Goal: Navigation & Orientation: Understand site structure

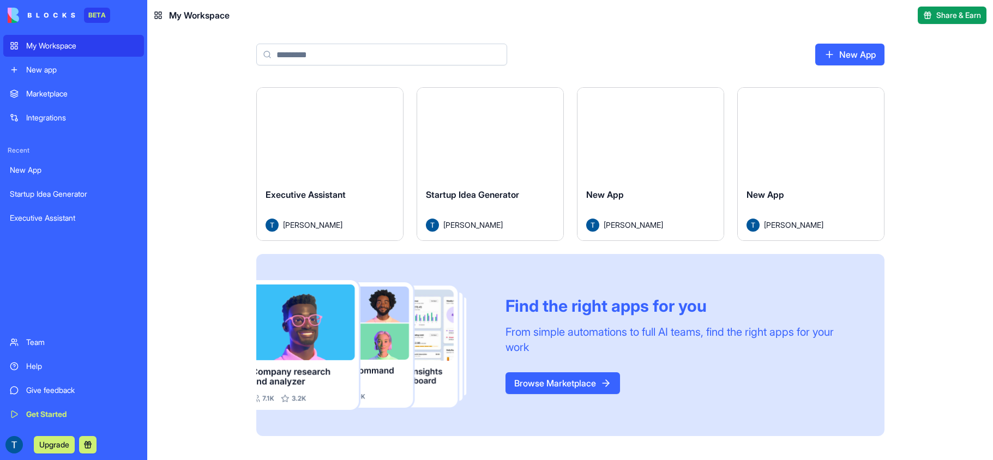
click at [385, 173] on div "Launch" at bounding box center [330, 134] width 146 height 92
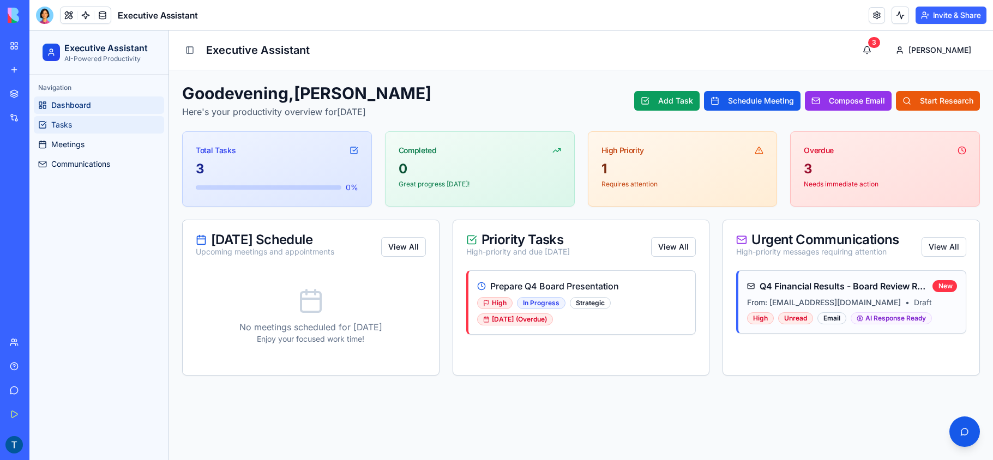
click at [68, 125] on span "Tasks" at bounding box center [61, 124] width 21 height 11
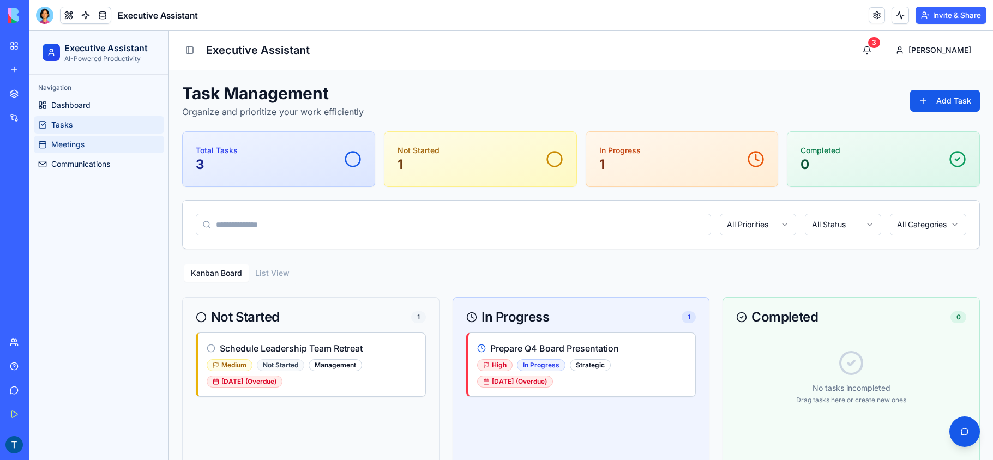
click at [71, 140] on span "Meetings" at bounding box center [67, 144] width 33 height 11
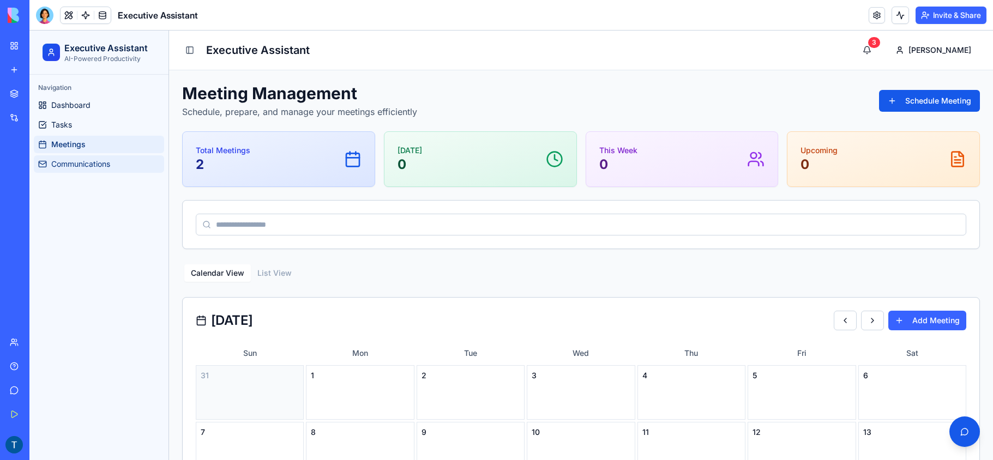
click at [77, 161] on span "Communications" at bounding box center [80, 164] width 59 height 11
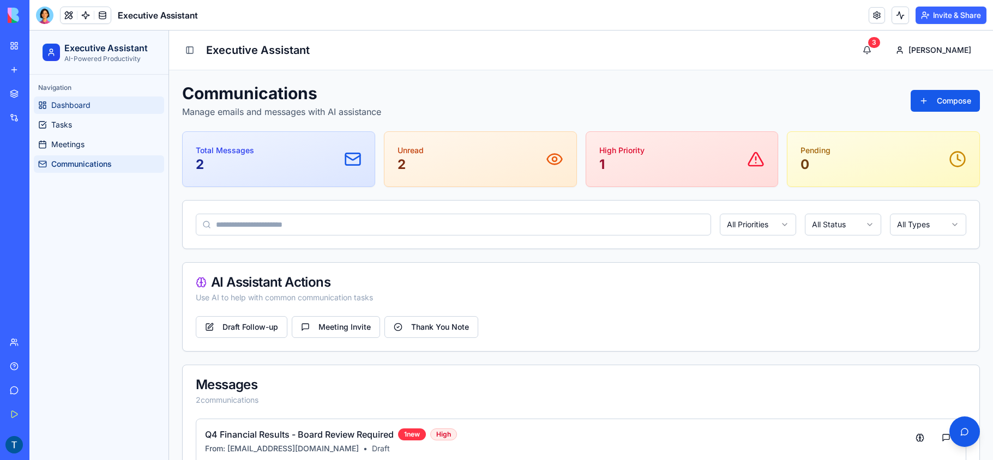
click at [71, 108] on span "Dashboard" at bounding box center [70, 105] width 39 height 11
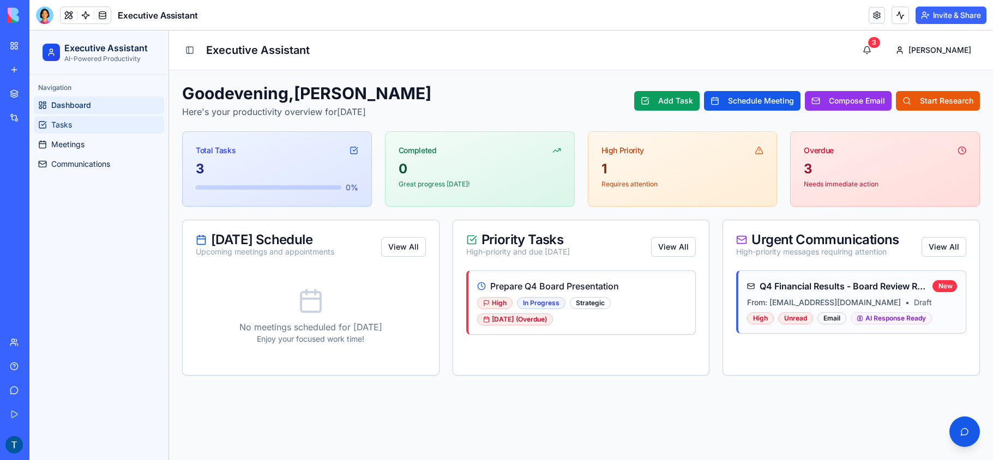
click at [69, 122] on span "Tasks" at bounding box center [61, 124] width 21 height 11
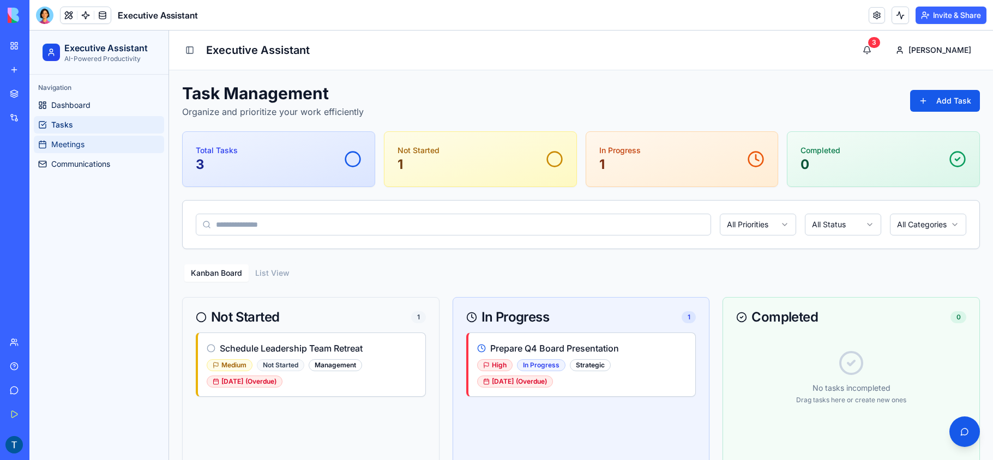
click at [73, 145] on span "Meetings" at bounding box center [67, 144] width 33 height 11
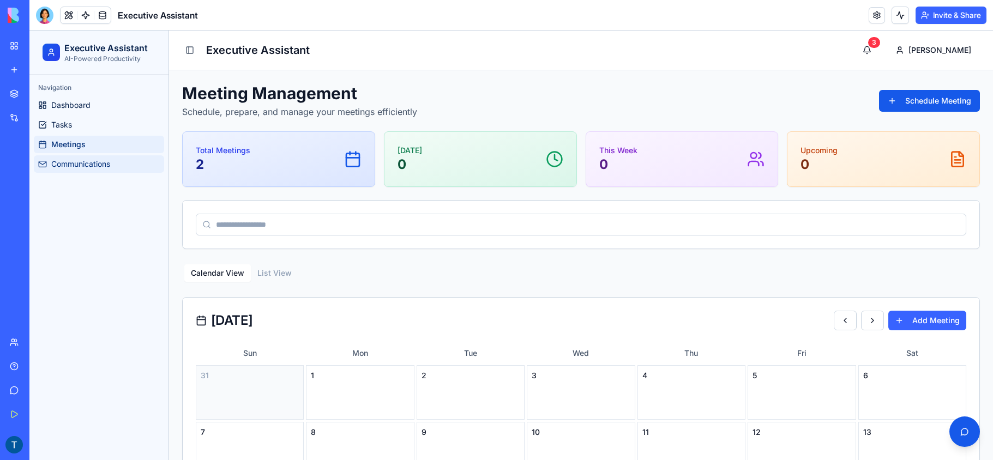
click at [76, 166] on span "Communications" at bounding box center [80, 164] width 59 height 11
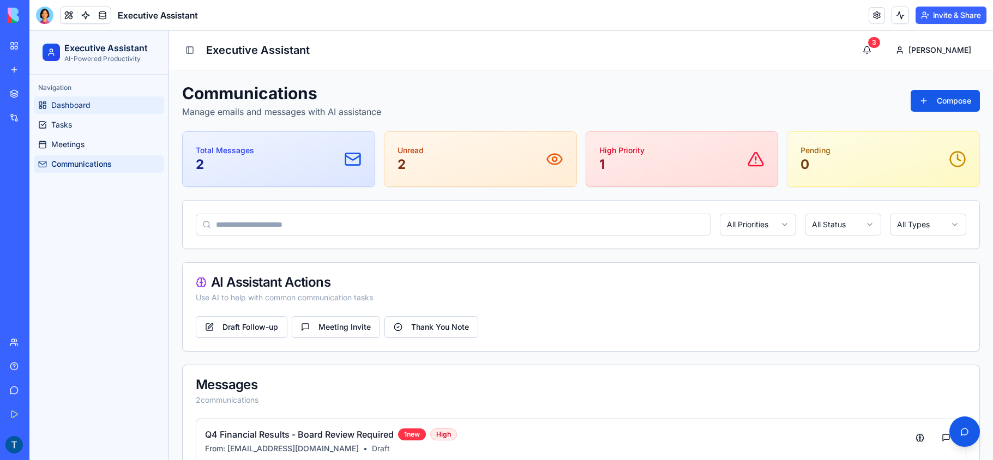
click at [64, 106] on span "Dashboard" at bounding box center [70, 105] width 39 height 11
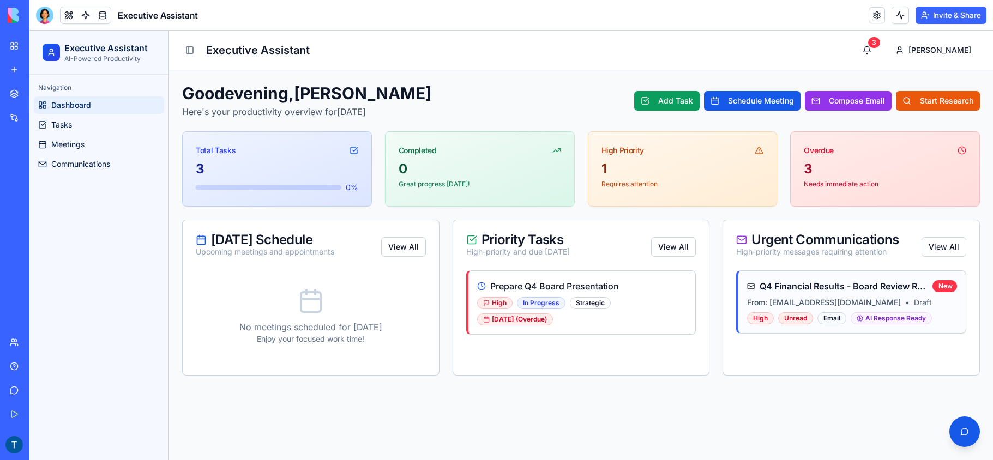
click at [68, 134] on ul "Dashboard Tasks Meetings Communications" at bounding box center [99, 135] width 130 height 76
click at [67, 147] on span "Meetings" at bounding box center [67, 144] width 33 height 11
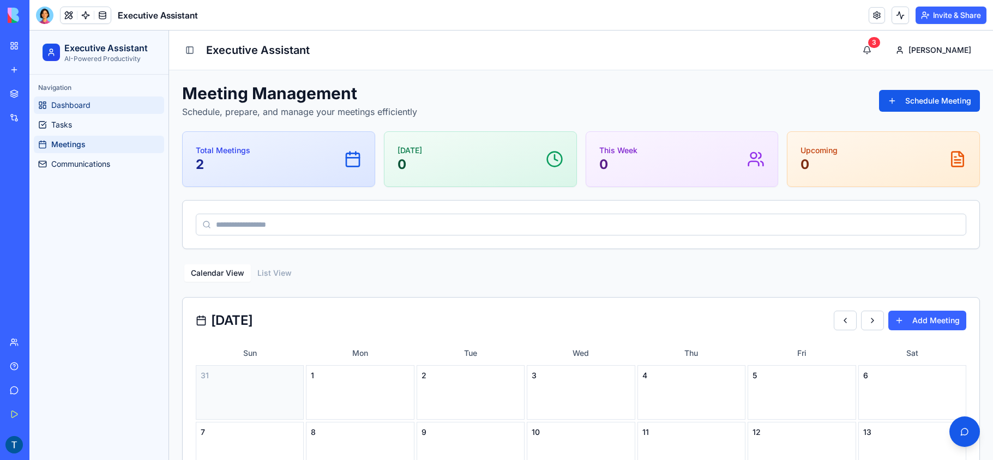
click at [74, 97] on link "Dashboard" at bounding box center [99, 105] width 130 height 17
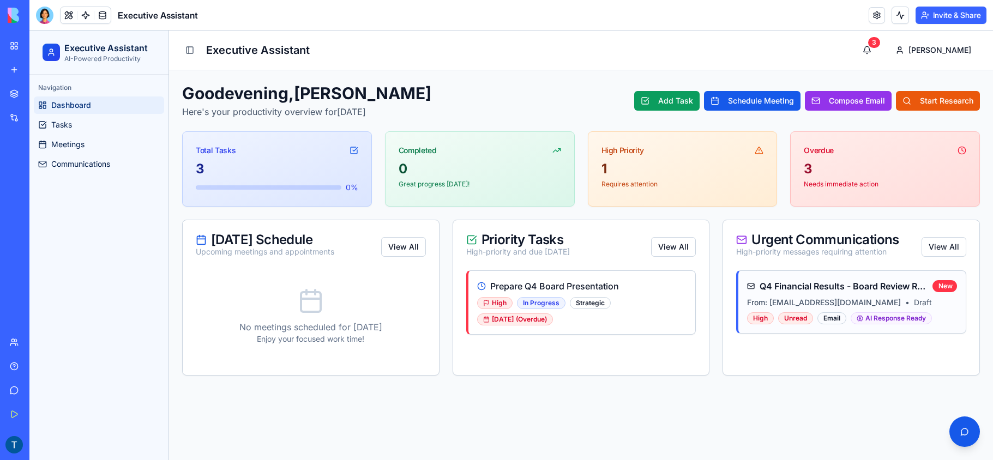
click at [17, 13] on img at bounding box center [42, 15] width 68 height 15
